Goal: Navigation & Orientation: Find specific page/section

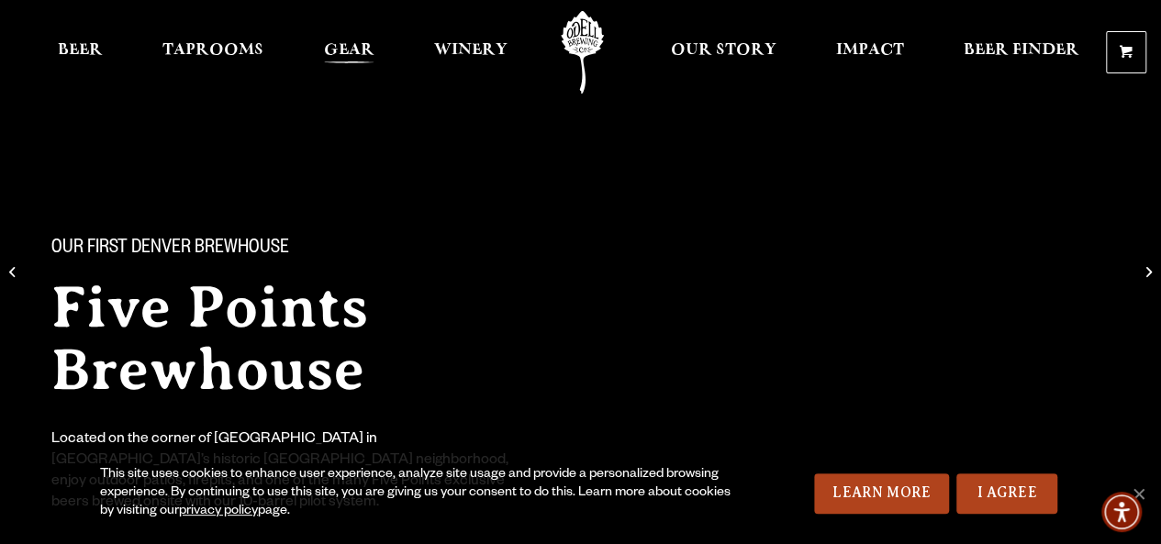
click at [363, 58] on span "Gear" at bounding box center [349, 50] width 50 height 15
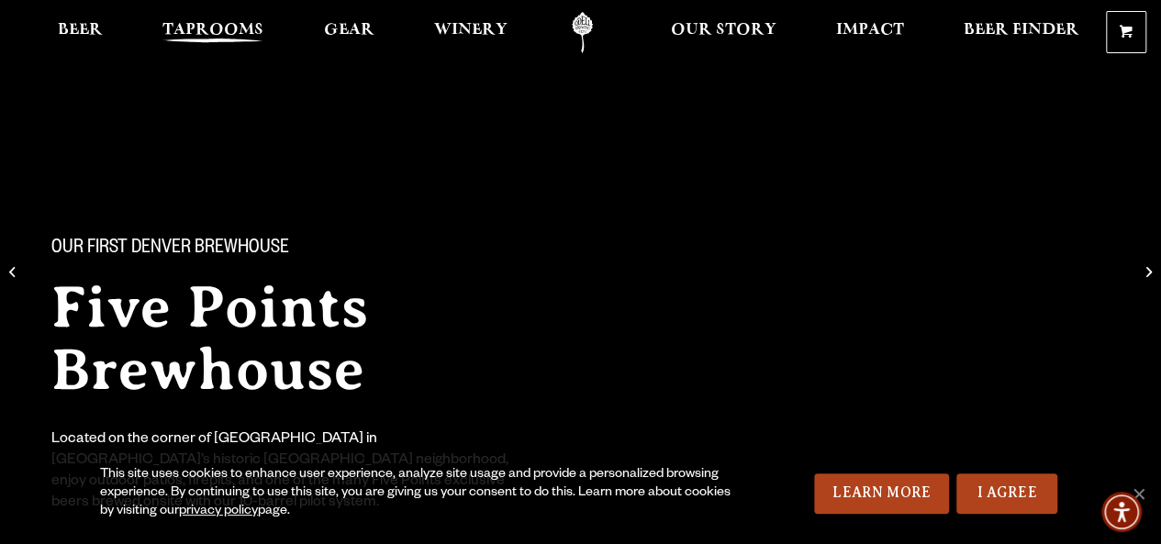
click at [202, 38] on span "Taprooms" at bounding box center [212, 30] width 101 height 15
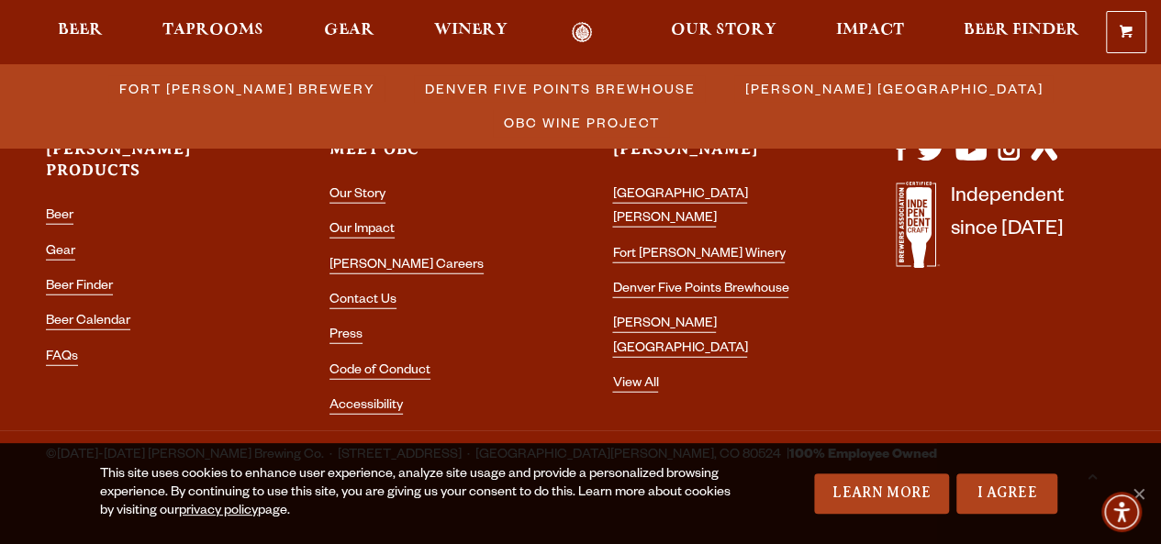
scroll to position [2302, 0]
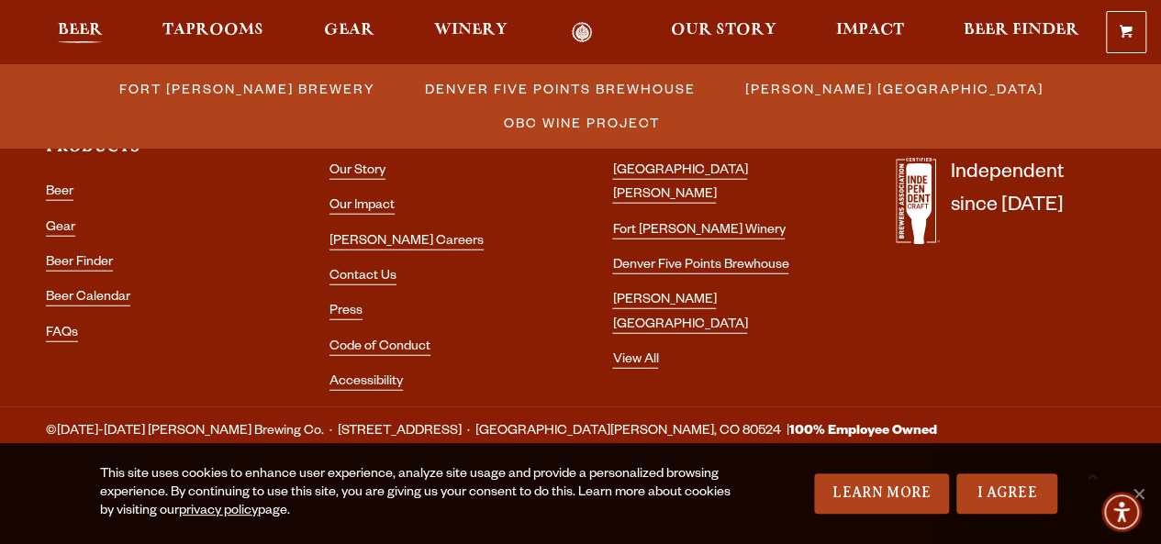
click at [74, 32] on span "Beer" at bounding box center [80, 30] width 45 height 15
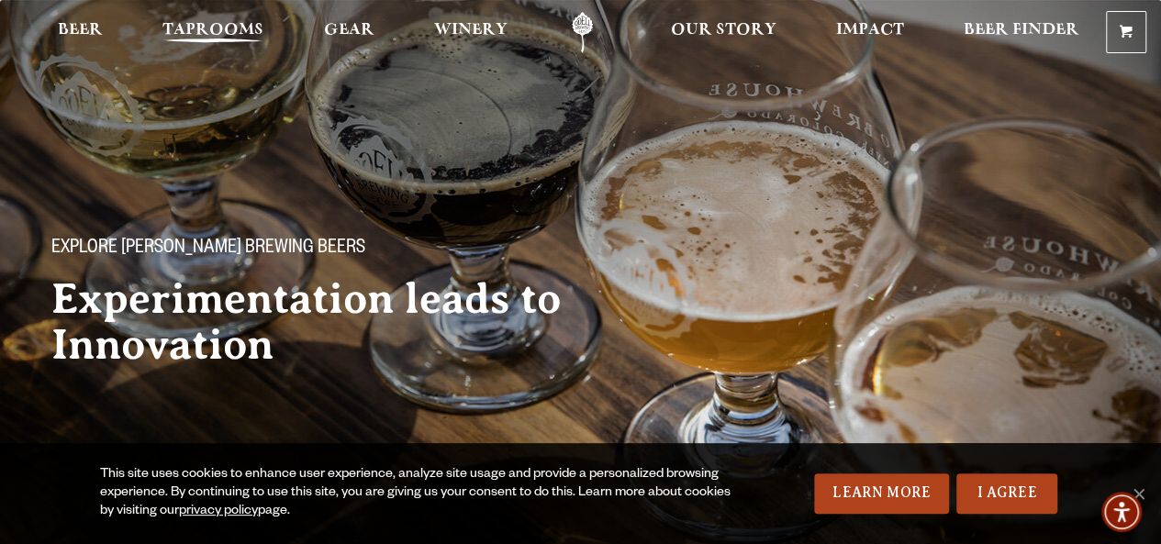
click at [242, 38] on span "Taprooms" at bounding box center [212, 30] width 101 height 15
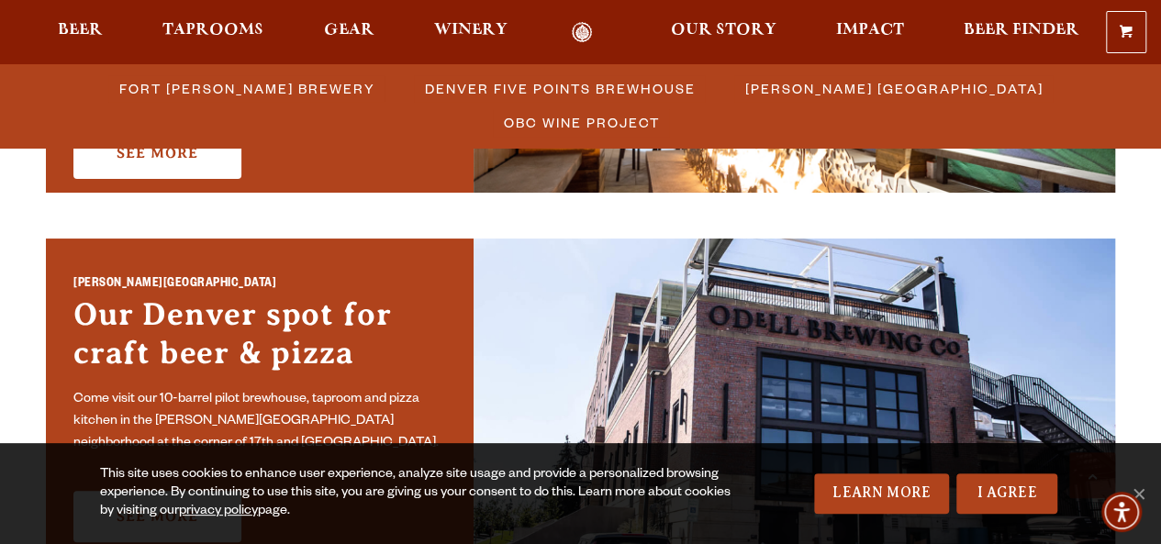
scroll to position [1529, 0]
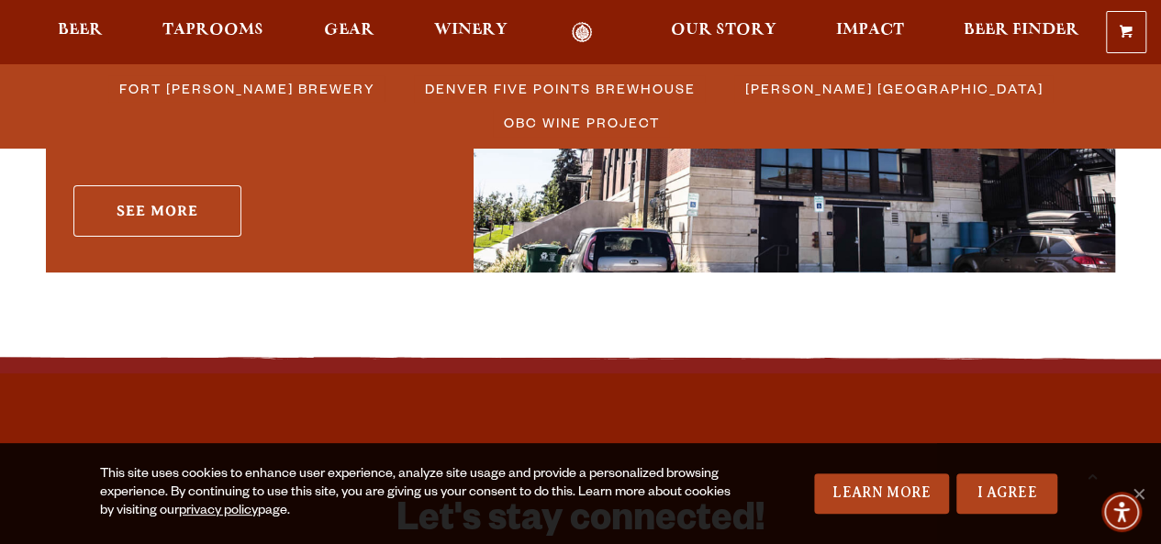
click at [213, 230] on link "See More" at bounding box center [157, 210] width 168 height 51
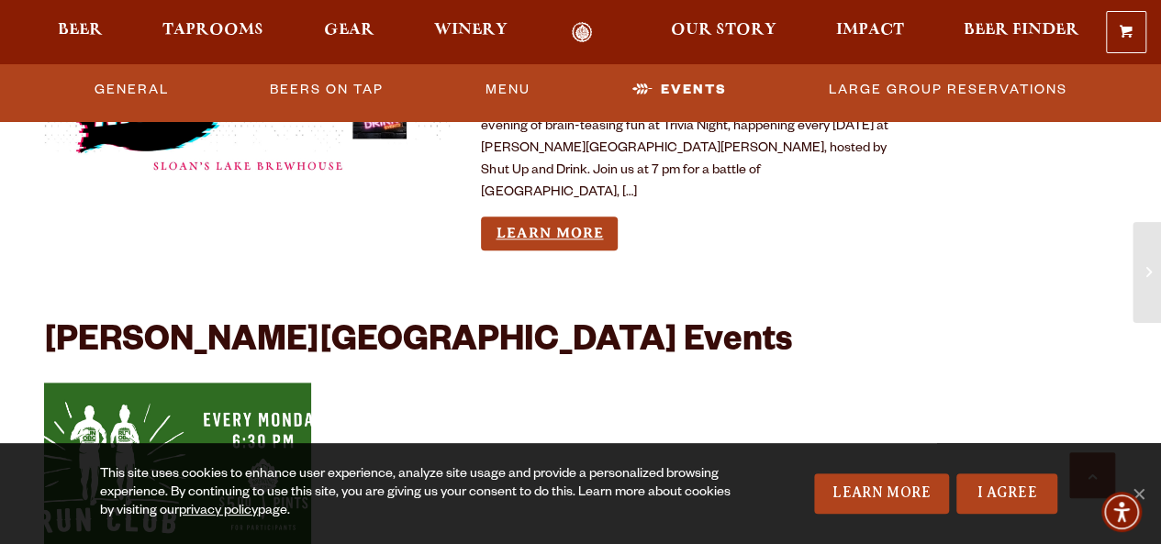
scroll to position [4283, 0]
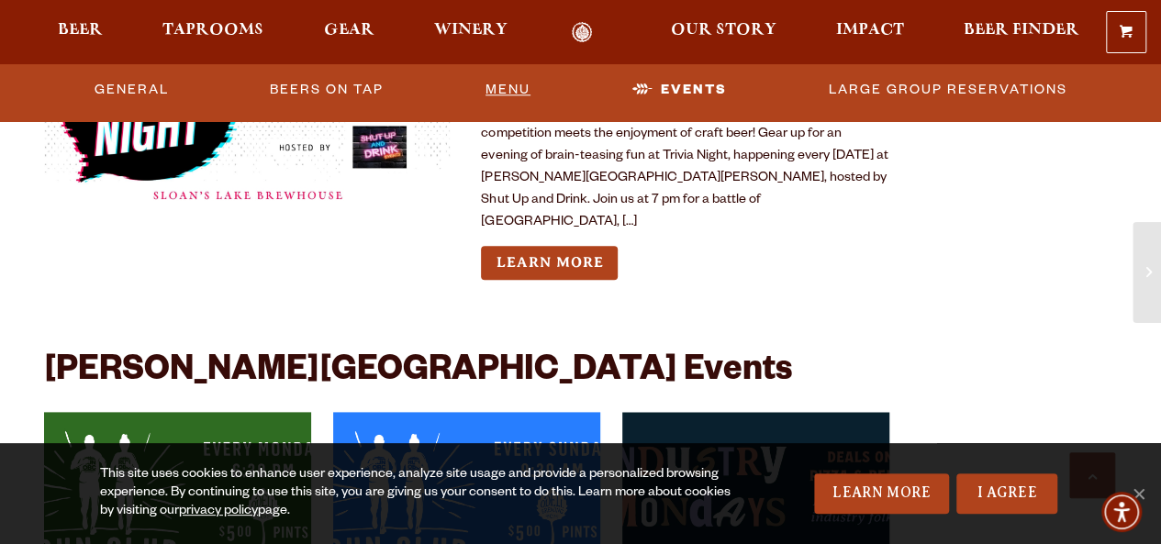
click at [496, 89] on link "Menu" at bounding box center [508, 90] width 60 height 42
